Goal: Information Seeking & Learning: Learn about a topic

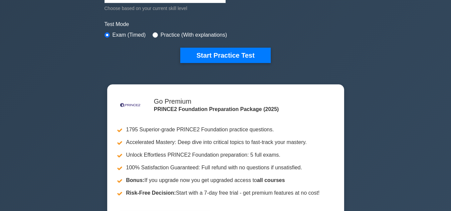
scroll to position [182, 0]
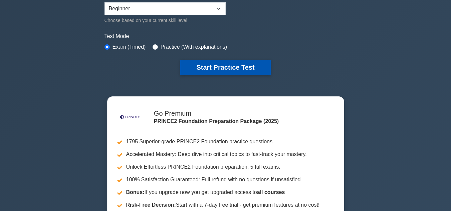
click at [248, 68] on button "Start Practice Test" at bounding box center [225, 67] width 90 height 15
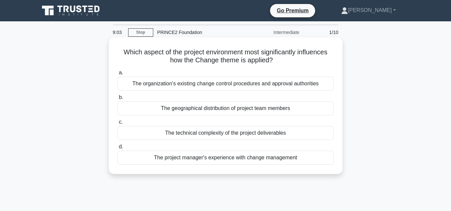
click at [267, 85] on div "The organization's existing change control procedures and approval authorities" at bounding box center [226, 84] width 216 height 14
click at [118, 75] on input "a. The organization's existing change control procedures and approval authoriti…" at bounding box center [118, 73] width 0 height 4
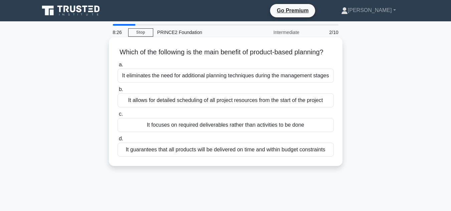
click at [271, 157] on div "It guarantees that all products will be delivered on time and within budget con…" at bounding box center [226, 150] width 216 height 14
click at [118, 141] on input "d. It guarantees that all products will be delivered on time and within budget …" at bounding box center [118, 139] width 0 height 4
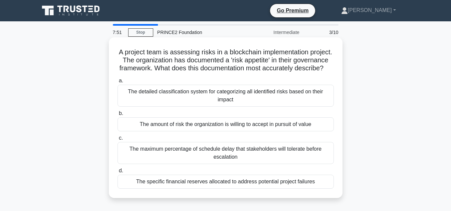
click at [242, 107] on div "The detailed classification system for categorizing all identified risks based …" at bounding box center [226, 96] width 216 height 22
click at [118, 83] on input "a. The detailed classification system for categorizing all identified risks bas…" at bounding box center [118, 81] width 0 height 4
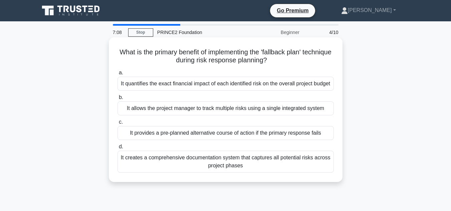
click at [260, 139] on div "It provides a pre-planned alternative course of action if the primary response …" at bounding box center [226, 133] width 216 height 14
click at [118, 125] on input "c. It provides a pre-planned alternative course of action if the primary respon…" at bounding box center [118, 122] width 0 height 4
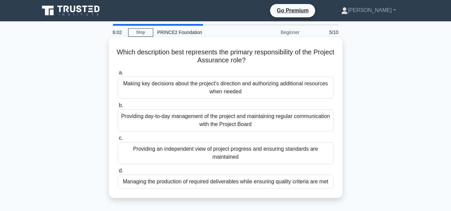
click at [275, 187] on div "Managing the production of required deliverables while ensuring quality criteri…" at bounding box center [226, 182] width 216 height 14
click at [118, 173] on input "d. Managing the production of required deliverables while ensuring quality crit…" at bounding box center [118, 171] width 0 height 4
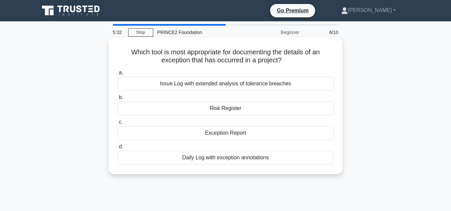
click at [254, 90] on div "Issue Log with extended analysis of tolerance breaches" at bounding box center [226, 84] width 216 height 14
click at [118, 75] on input "a. Issue Log with extended analysis of tolerance breaches" at bounding box center [118, 73] width 0 height 4
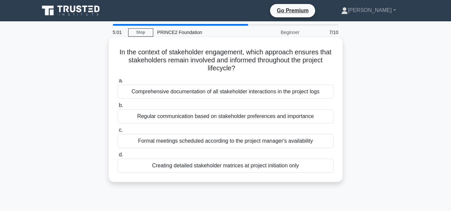
click at [253, 88] on div "Comprehensive documentation of all stakeholder interactions in the project logs" at bounding box center [226, 92] width 216 height 14
click at [118, 83] on input "a. Comprehensive documentation of all stakeholder interactions in the project l…" at bounding box center [118, 81] width 0 height 4
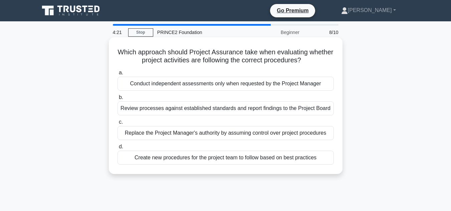
click at [256, 86] on div "Conduct independent assessments only when requested by the Project Manager" at bounding box center [226, 84] width 216 height 14
click at [118, 75] on input "a. Conduct independent assessments only when requested by the Project Manager" at bounding box center [118, 73] width 0 height 4
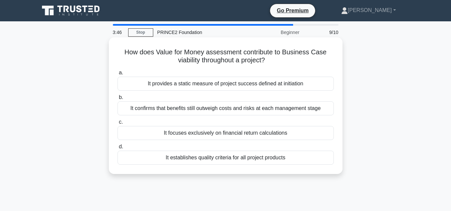
click at [269, 108] on div "It confirms that benefits still outweigh costs and risks at each management sta…" at bounding box center [226, 109] width 216 height 14
click at [118, 100] on input "b. It confirms that benefits still outweigh costs and risks at each management …" at bounding box center [118, 98] width 0 height 4
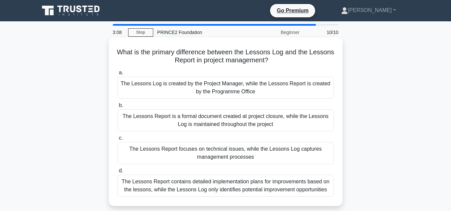
click at [276, 118] on div "The Lessons Report is a formal document created at project closure, while the L…" at bounding box center [226, 121] width 216 height 22
click at [118, 108] on input "b. The Lessons Report is a formal document created at project closure, while th…" at bounding box center [118, 106] width 0 height 4
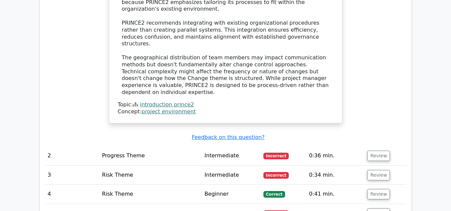
scroll to position [747, 0]
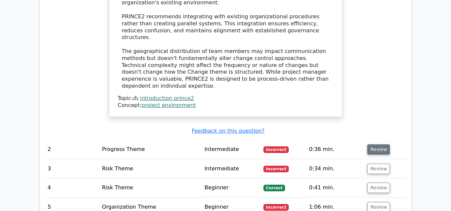
click at [379, 145] on button "Review" at bounding box center [378, 150] width 23 height 10
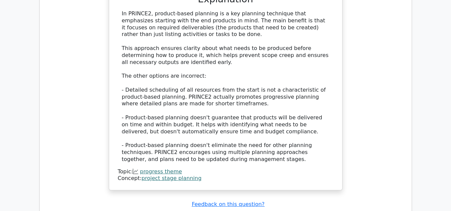
scroll to position [1077, 0]
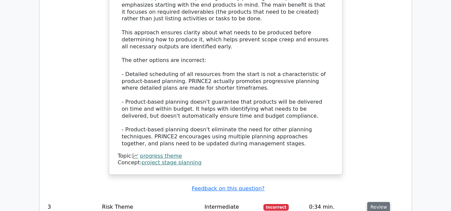
click at [379, 202] on button "Review" at bounding box center [378, 207] width 23 height 10
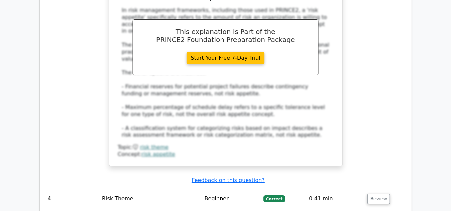
scroll to position [1480, 0]
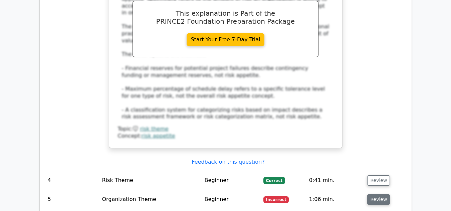
click at [376, 195] on button "Review" at bounding box center [378, 200] width 23 height 10
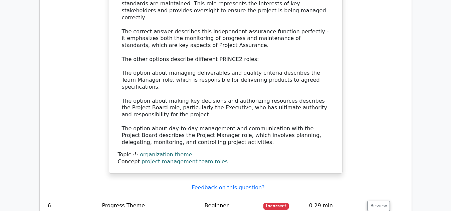
scroll to position [1886, 0]
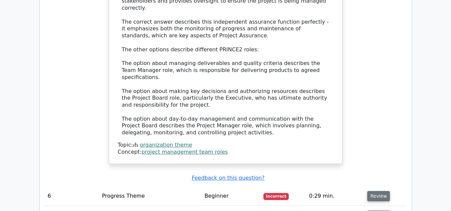
click at [379, 191] on button "Review" at bounding box center [378, 196] width 23 height 10
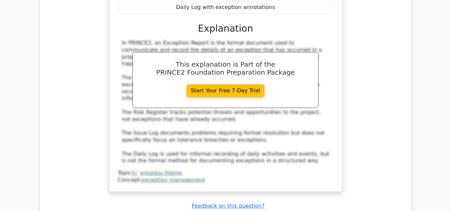
scroll to position [2203, 0]
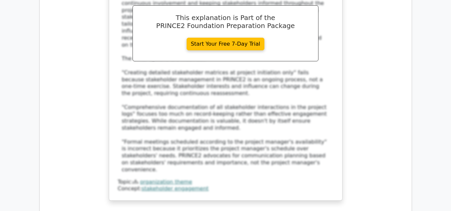
scroll to position [2589, 0]
